Goal: Use online tool/utility

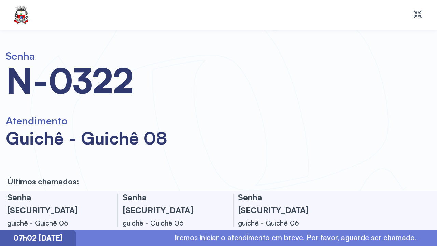
click at [428, 17] on div at bounding box center [218, 15] width 437 height 30
click at [421, 15] on icon at bounding box center [420, 16] width 2 height 2
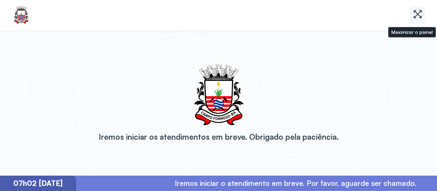
click at [418, 16] on icon at bounding box center [418, 14] width 10 height 10
